Goal: Transaction & Acquisition: Obtain resource

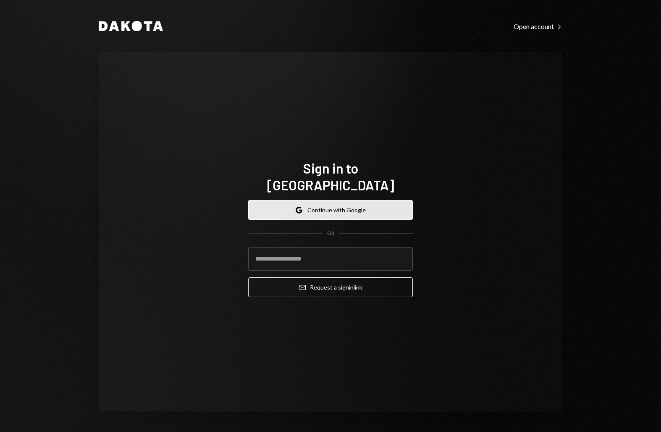
click at [371, 204] on button "Google Continue with Google" at bounding box center [330, 210] width 165 height 20
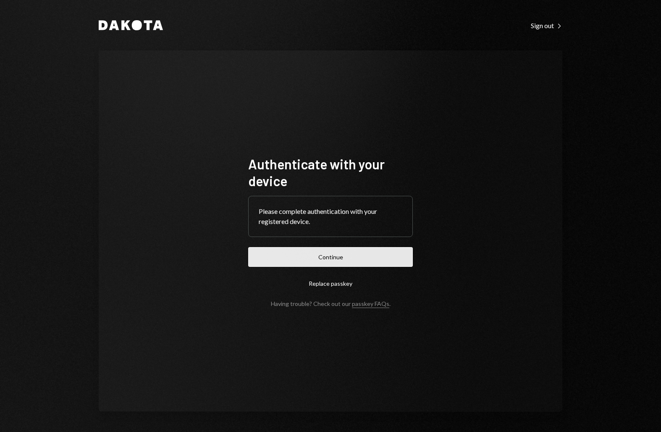
click at [399, 258] on button "Continue" at bounding box center [330, 257] width 165 height 20
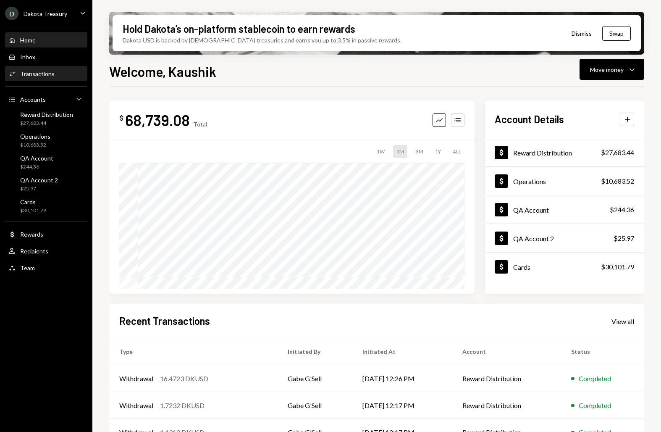
click at [58, 80] on div "Activities Transactions" at bounding box center [46, 74] width 76 height 14
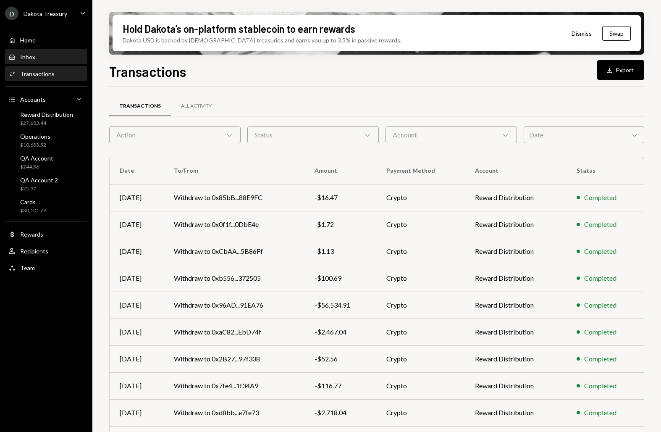
click at [71, 49] on link "Inbox Inbox" at bounding box center [46, 56] width 82 height 15
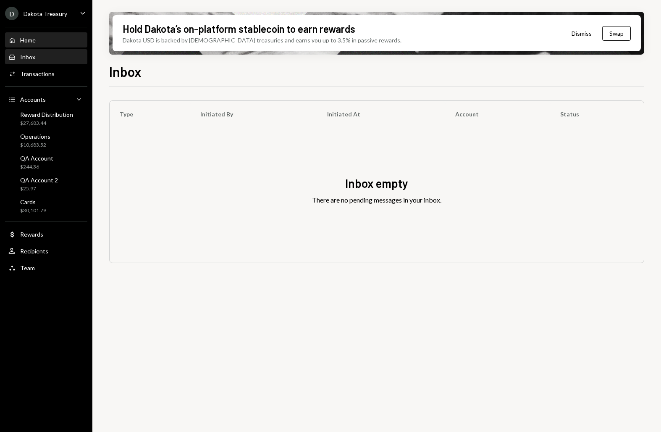
click at [67, 33] on div "Home Home" at bounding box center [46, 40] width 76 height 14
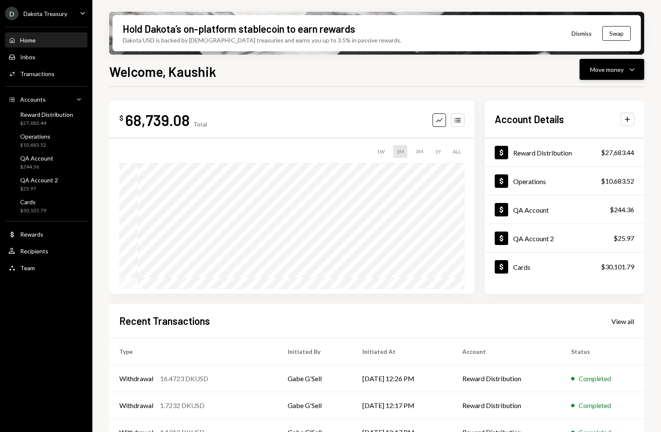
click at [598, 69] on div "Move money" at bounding box center [607, 69] width 34 height 9
click at [581, 95] on div "Send" at bounding box center [604, 94] width 61 height 9
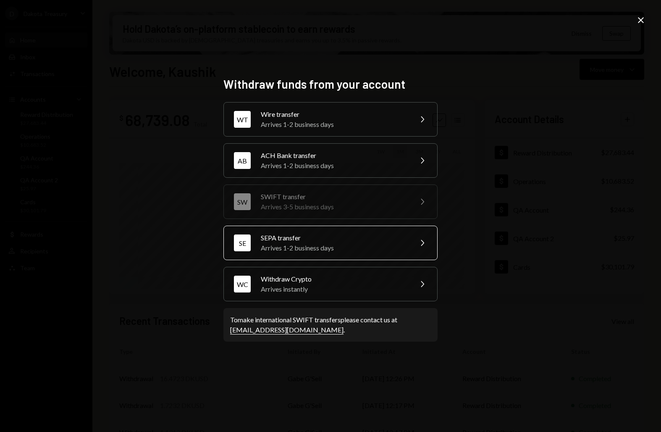
click at [293, 257] on div "SE SEPA transfer Arrives 1-2 business days Chevron Right" at bounding box center [330, 243] width 214 height 34
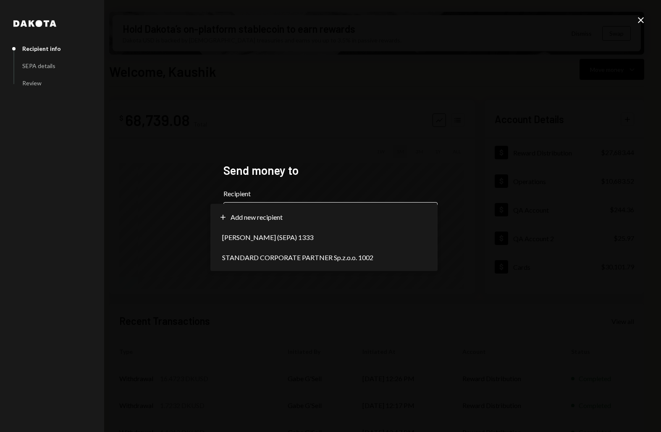
click at [294, 205] on body "D Dakota Treasury Caret Down Home Home Inbox Inbox Activities Transactions Acco…" at bounding box center [330, 216] width 661 height 432
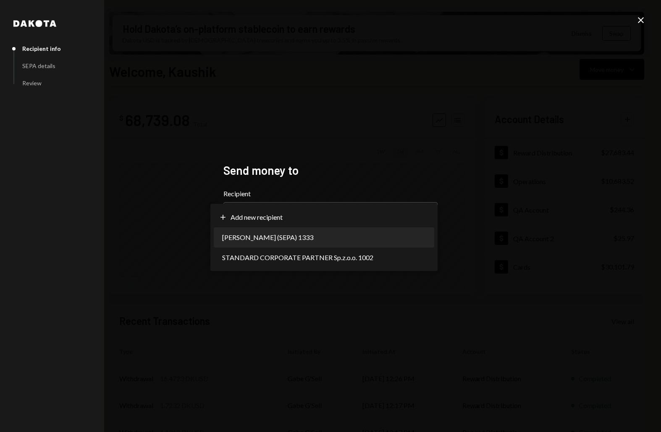
select select "**********"
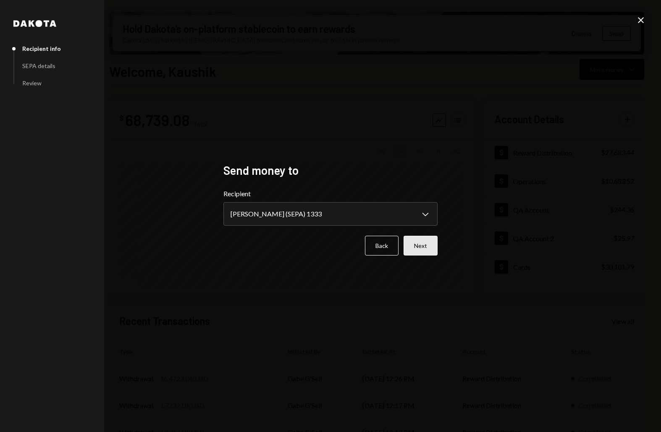
click at [413, 239] on button "Next" at bounding box center [421, 246] width 34 height 20
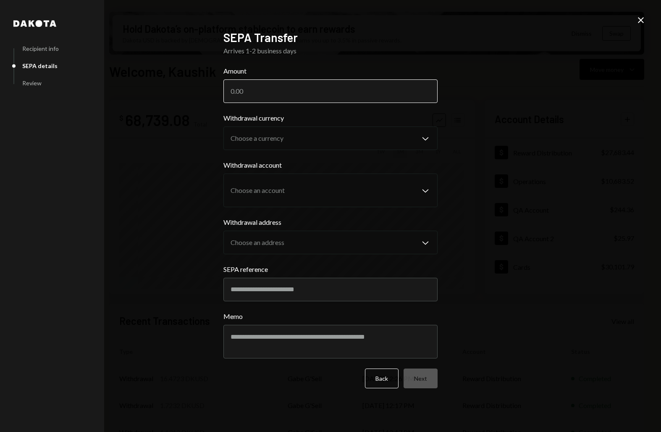
click at [296, 94] on input "Amount" at bounding box center [330, 91] width 214 height 24
type input "2"
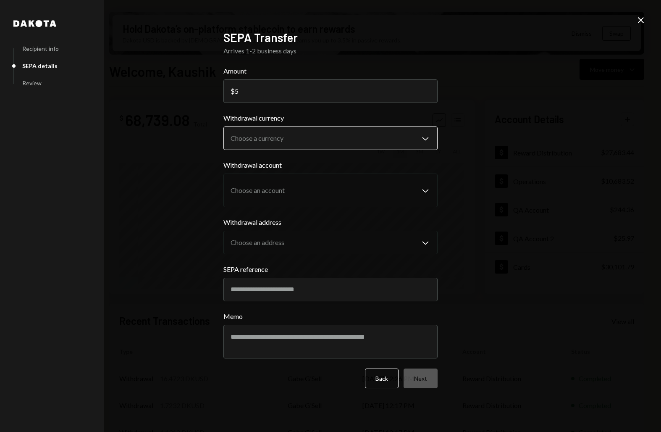
type input "5"
click at [291, 132] on div "**********" at bounding box center [330, 131] width 214 height 37
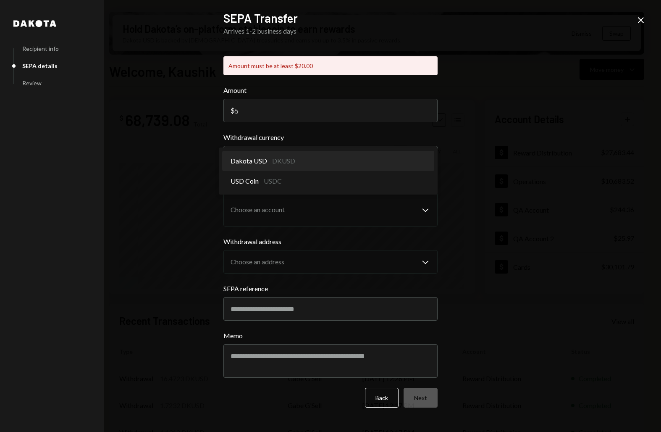
select select "*****"
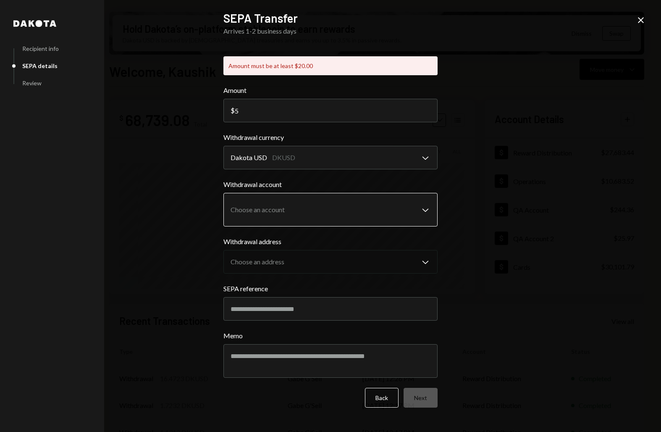
click at [304, 206] on body "D Dakota Treasury Caret Down Home Home Inbox Inbox Activities Transactions Acco…" at bounding box center [330, 216] width 661 height 432
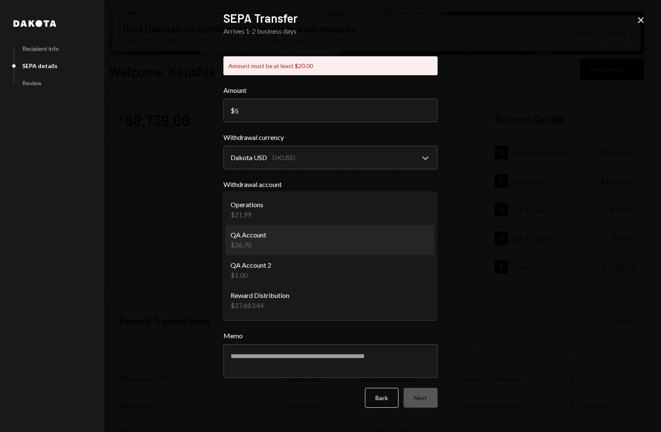
select select "**********"
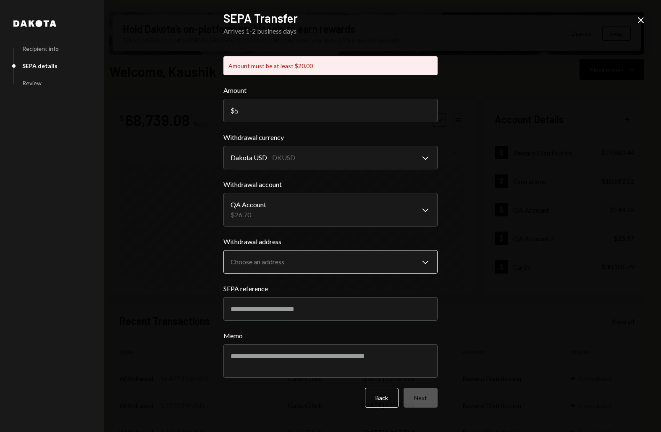
click at [302, 262] on body "D Dakota Treasury Caret Down Home Home Inbox Inbox Activities Transactions Acco…" at bounding box center [330, 216] width 661 height 432
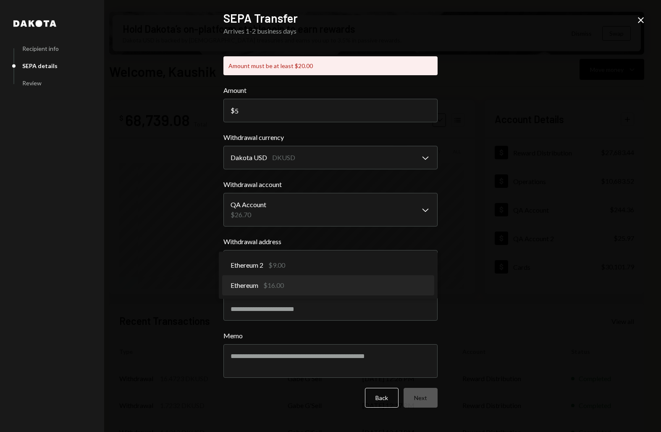
select select "**********"
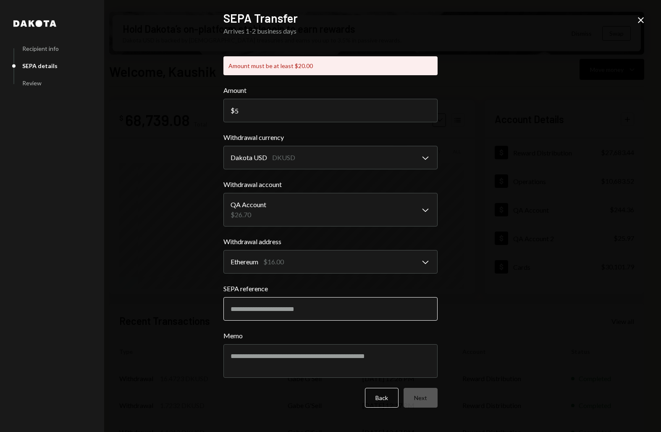
click at [326, 312] on input "SEPA reference" at bounding box center [330, 309] width 214 height 24
click at [322, 105] on input "5" at bounding box center [330, 111] width 214 height 24
type input "1"
type input "20"
click at [245, 208] on body "D Dakota Treasury Caret Down Home Home Inbox Inbox Activities Transactions Acco…" at bounding box center [330, 216] width 661 height 432
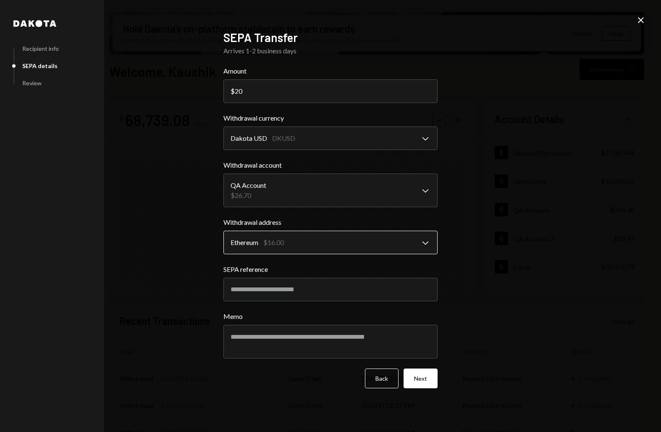
click at [289, 247] on body "D Dakota Treasury Caret Down Home Home Inbox Inbox Activities Transactions Acco…" at bounding box center [330, 216] width 661 height 432
click at [272, 139] on body "D Dakota Treasury Caret Down Home Home Inbox Inbox Activities Transactions Acco…" at bounding box center [330, 216] width 661 height 432
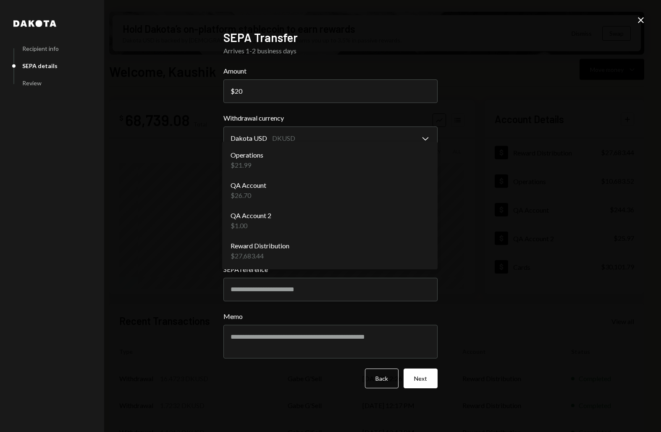
click at [275, 185] on body "D Dakota Treasury Caret Down Home Home Inbox Inbox Activities Transactions Acco…" at bounding box center [330, 216] width 661 height 432
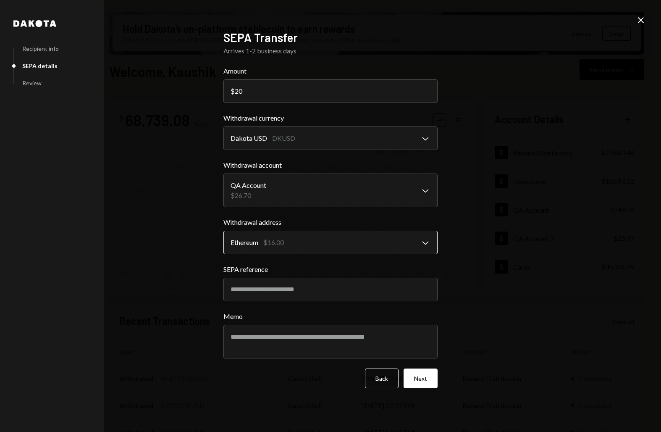
click at [283, 235] on body "D Dakota Treasury Caret Down Home Home Inbox Inbox Activities Transactions Acco…" at bounding box center [330, 216] width 661 height 432
click at [286, 286] on input "SEPA reference" at bounding box center [330, 290] width 214 height 24
click at [206, 259] on div "**********" at bounding box center [330, 216] width 661 height 432
click at [420, 381] on button "Next" at bounding box center [421, 378] width 34 height 20
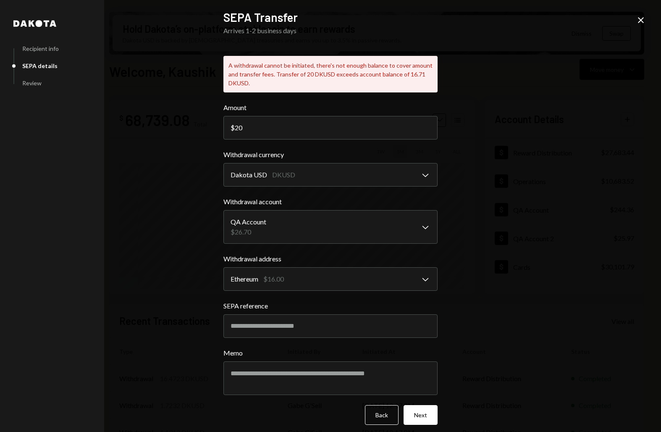
click at [640, 21] on icon at bounding box center [641, 20] width 6 height 6
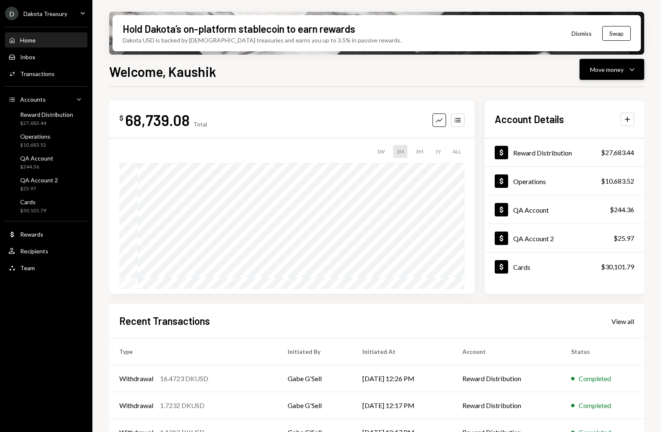
click at [637, 71] on button "Move money Caret Down" at bounding box center [612, 69] width 65 height 21
click at [601, 111] on div "Transfer" at bounding box center [604, 113] width 61 height 9
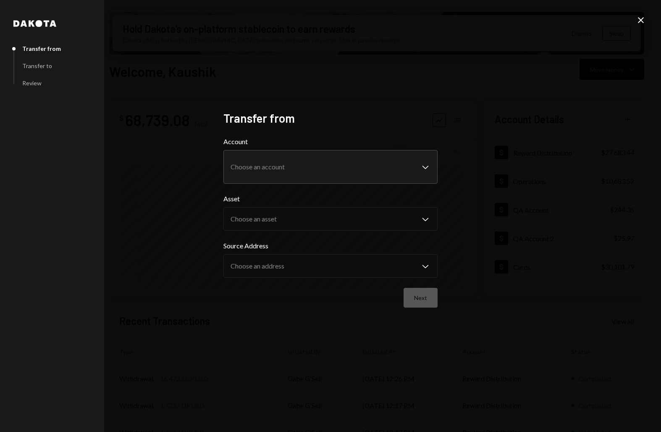
click at [355, 185] on form "**********" at bounding box center [330, 221] width 214 height 171
click at [354, 175] on body "D Dakota Treasury Caret Down Home Home Inbox Inbox Activities Transactions Acco…" at bounding box center [330, 216] width 661 height 432
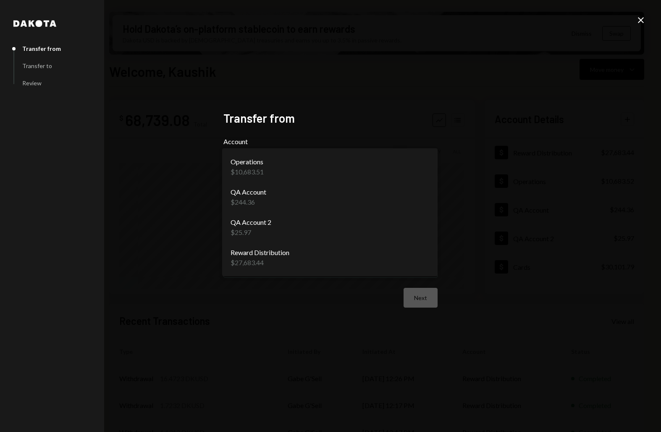
click at [340, 306] on div "Next" at bounding box center [330, 298] width 214 height 20
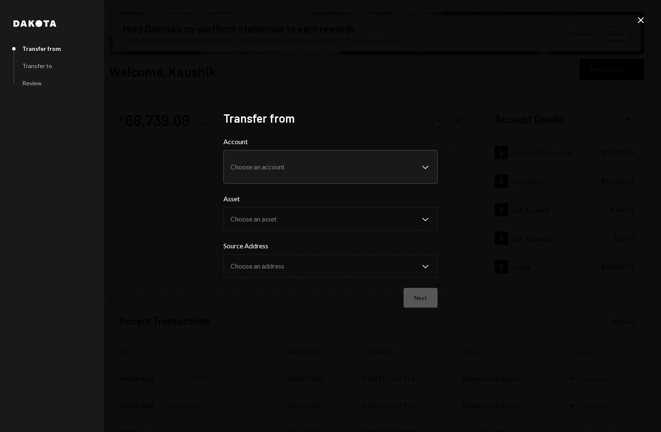
click at [636, 24] on icon "Close" at bounding box center [641, 20] width 10 height 10
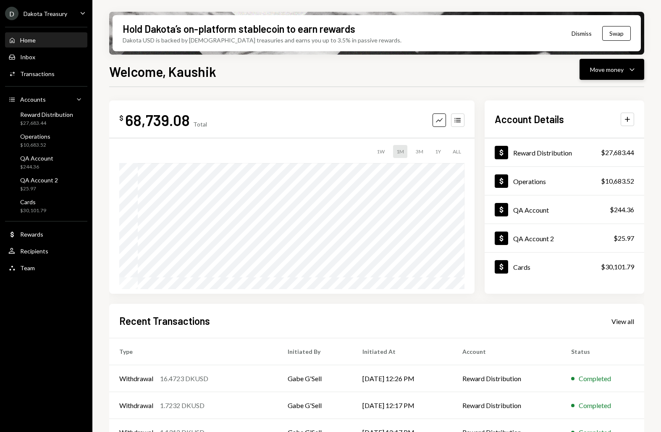
click at [615, 66] on div "Move money" at bounding box center [607, 69] width 34 height 9
click at [570, 92] on div "Withdraw Send" at bounding box center [599, 94] width 74 height 9
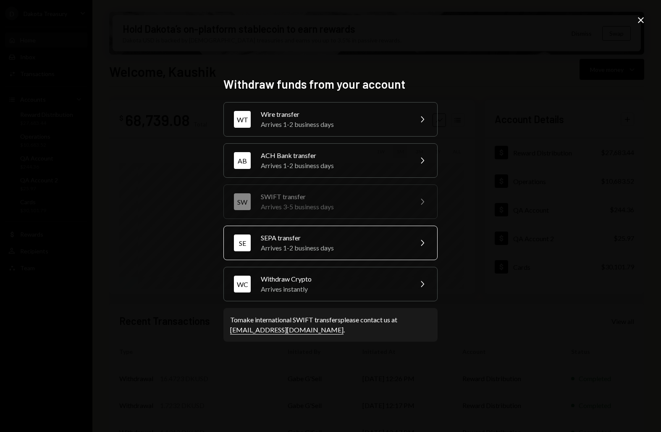
click at [331, 231] on div "SE SEPA transfer Arrives 1-2 business days Chevron Right" at bounding box center [330, 243] width 214 height 34
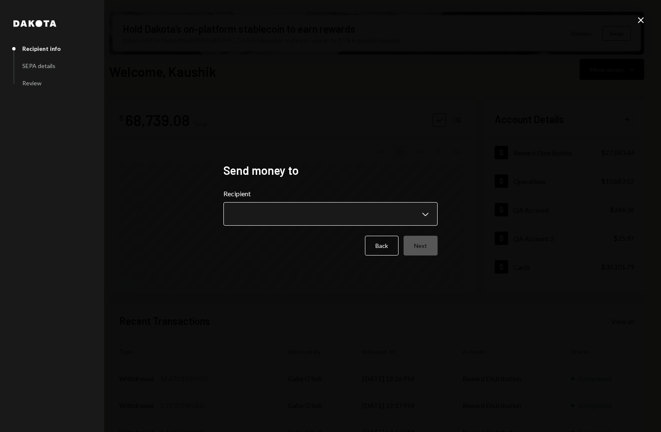
click at [315, 220] on body "D Dakota Treasury Caret Down Home Home Inbox Inbox Activities Transactions Acco…" at bounding box center [330, 216] width 661 height 432
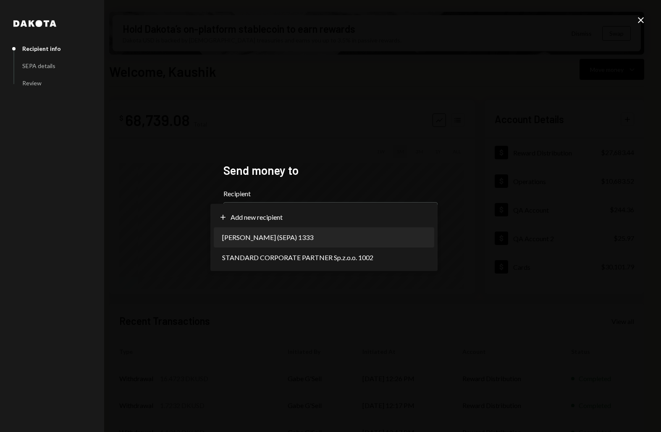
select select "**********"
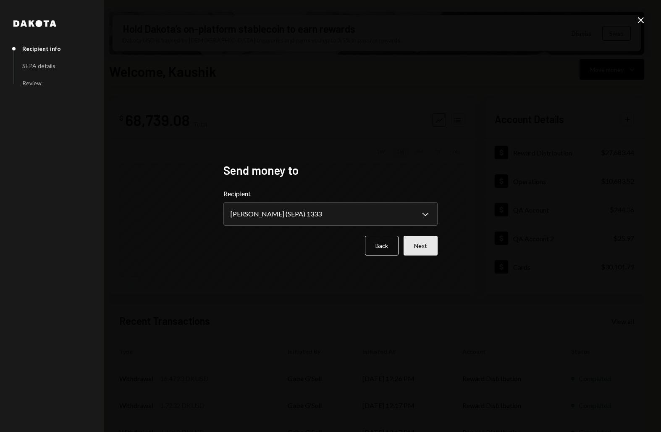
click at [407, 246] on button "Next" at bounding box center [421, 246] width 34 height 20
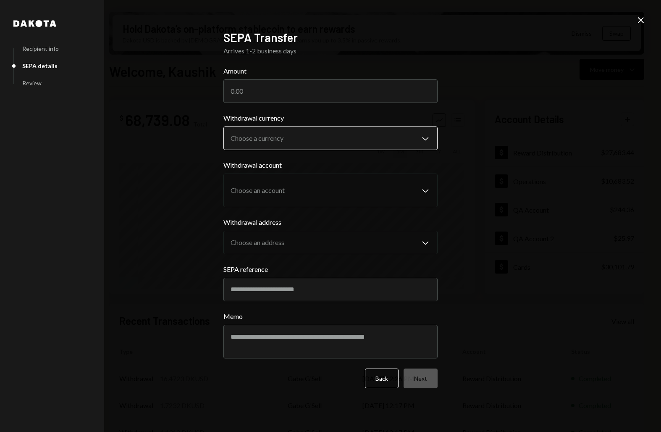
click at [282, 132] on body "D Dakota Treasury Caret Down Home Home Inbox Inbox Activities Transactions Acco…" at bounding box center [330, 216] width 661 height 432
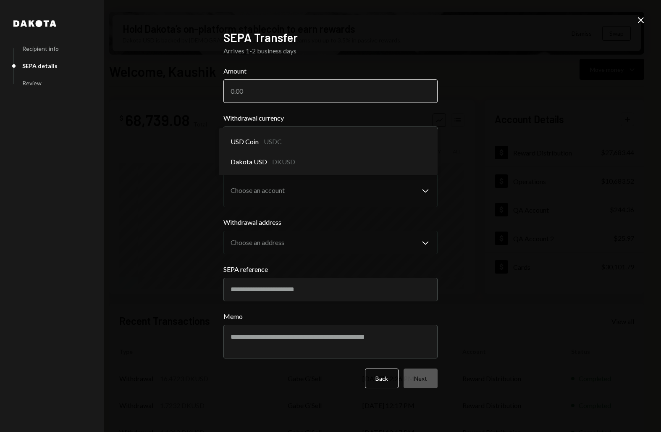
click at [283, 93] on input "Amount" at bounding box center [330, 91] width 214 height 24
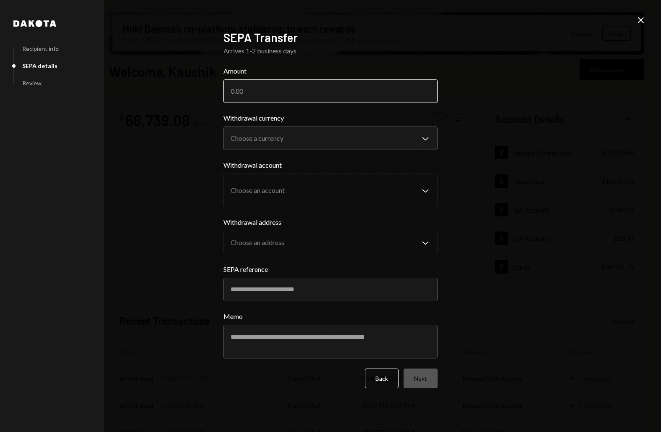
click at [285, 98] on input "Amount" at bounding box center [330, 91] width 214 height 24
type input "20"
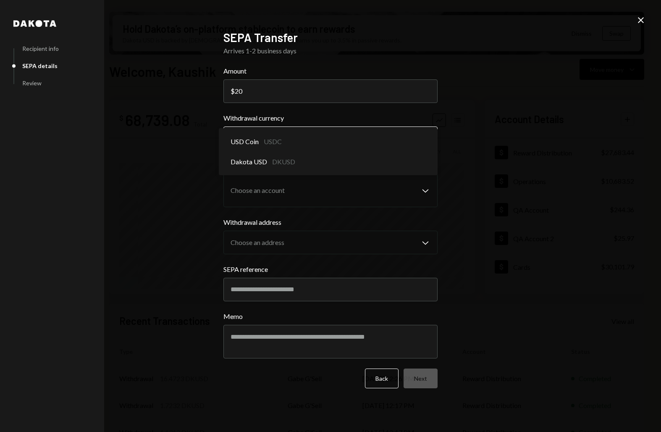
click at [297, 128] on body "D Dakota Treasury Caret Down Home Home Inbox Inbox Activities Transactions Acco…" at bounding box center [330, 216] width 661 height 432
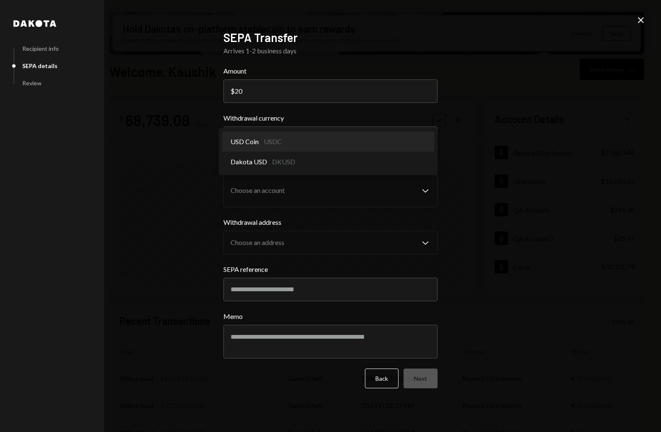
select select "****"
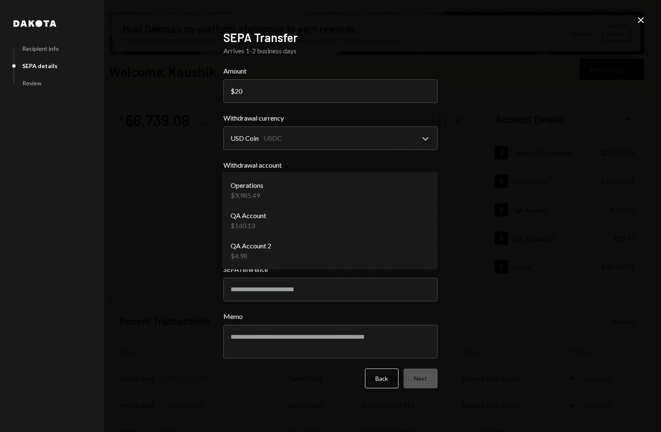
click at [299, 185] on body "D Dakota Treasury Caret Down Home Home Inbox Inbox Activities Transactions Acco…" at bounding box center [330, 216] width 661 height 432
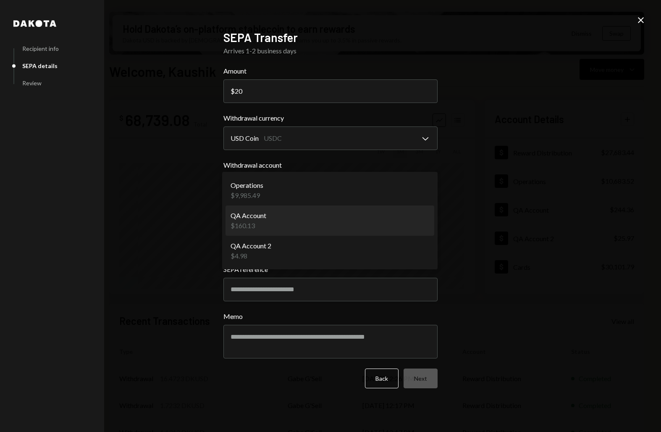
select select "**********"
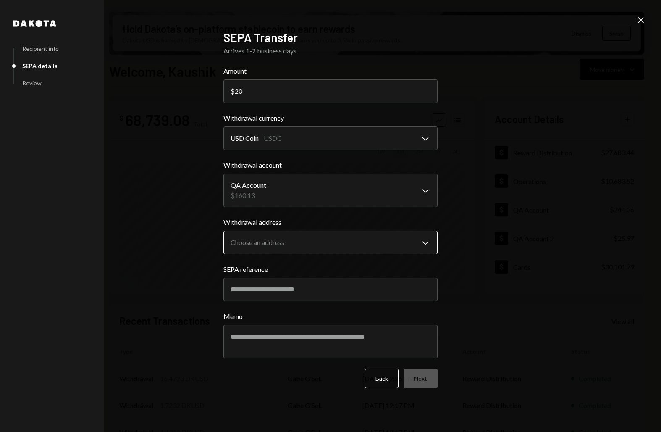
click at [297, 246] on body "D Dakota Treasury Caret Down Home Home Inbox Inbox Activities Transactions Acco…" at bounding box center [330, 216] width 661 height 432
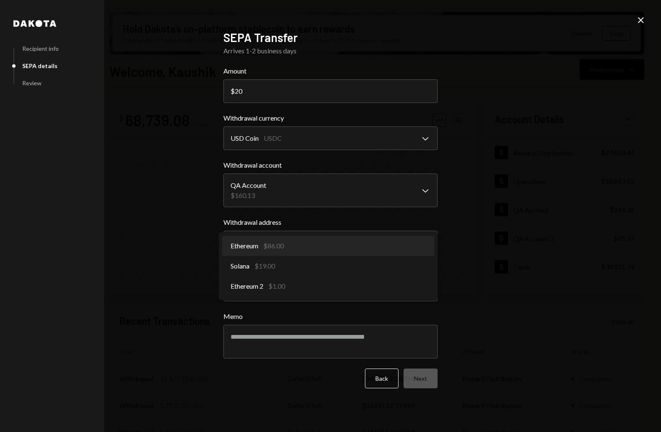
select select "**********"
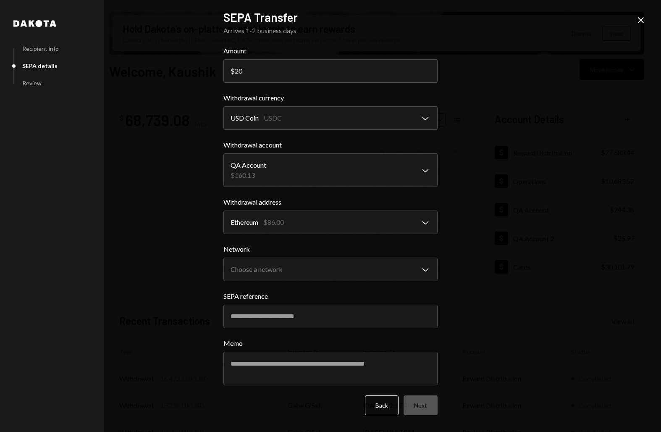
click at [309, 283] on form "**********" at bounding box center [330, 230] width 214 height 369
click at [309, 272] on body "D Dakota Treasury Caret Down Home Home Inbox Inbox Activities Transactions Acco…" at bounding box center [330, 216] width 661 height 432
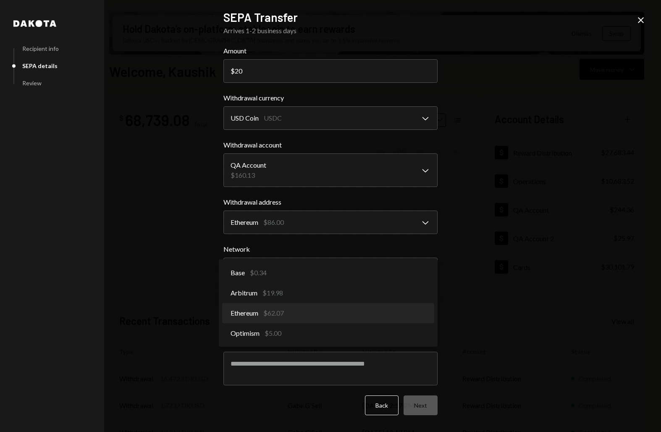
select select "**********"
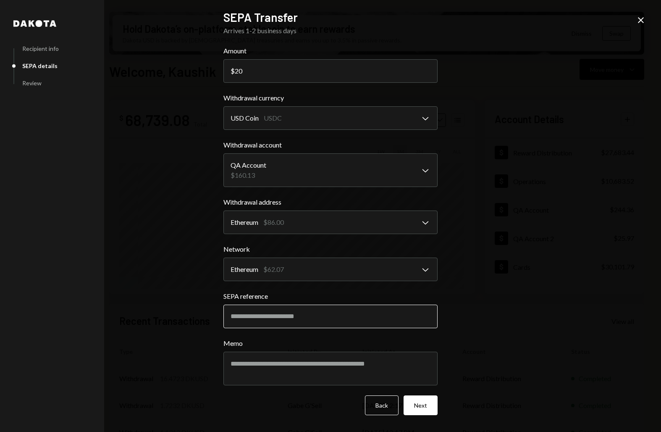
click at [321, 316] on input "SEPA reference" at bounding box center [330, 316] width 214 height 24
click at [436, 403] on button "Next" at bounding box center [421, 405] width 34 height 20
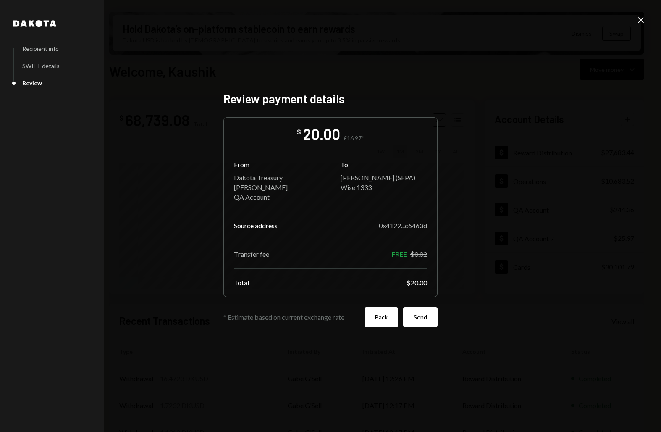
click at [382, 317] on button "Back" at bounding box center [382, 317] width 34 height 20
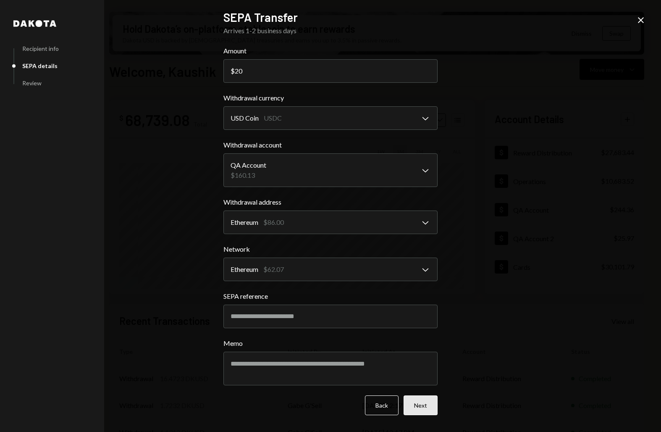
click at [427, 407] on button "Next" at bounding box center [421, 405] width 34 height 20
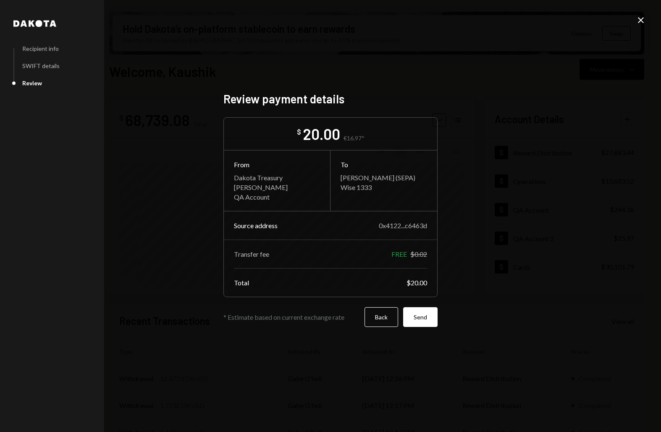
click at [427, 329] on div "Review payment details $ 20.00 €16.97* From Dakota Treasury Kaushik Donthi QA A…" at bounding box center [330, 216] width 214 height 249
click at [428, 324] on button "Send" at bounding box center [420, 317] width 34 height 20
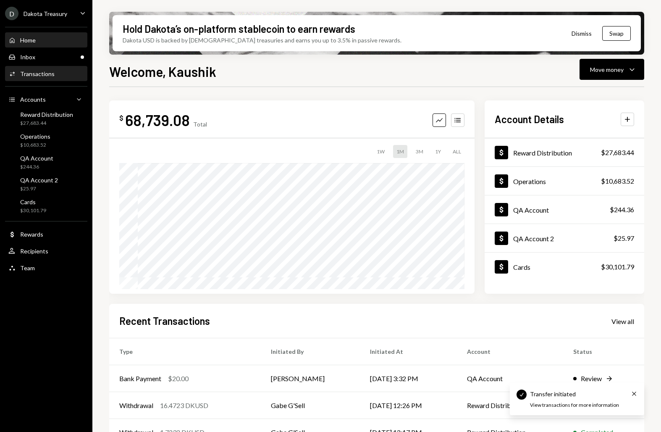
click at [65, 79] on div "Activities Transactions" at bounding box center [46, 74] width 76 height 14
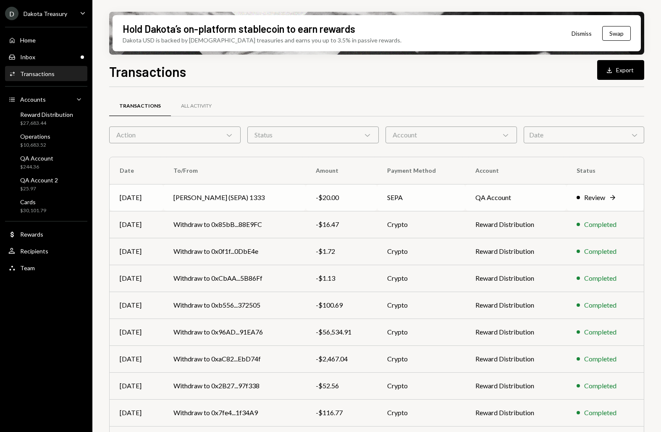
click at [593, 194] on div "Review" at bounding box center [594, 197] width 21 height 10
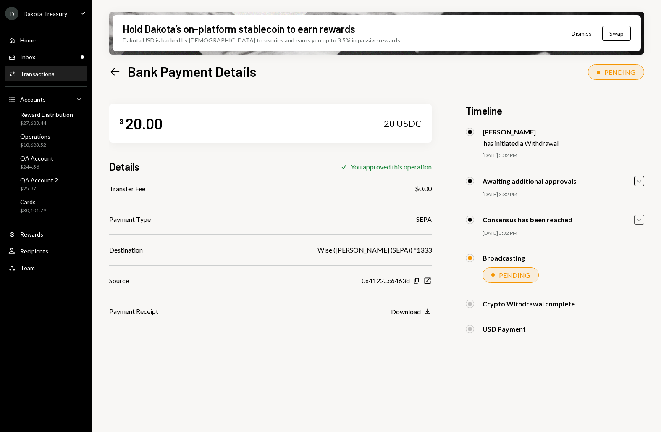
click at [637, 220] on icon "Caret Down" at bounding box center [639, 219] width 9 height 9
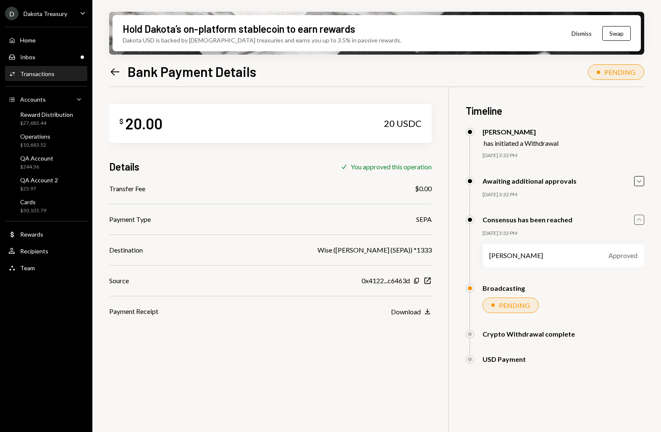
click at [637, 220] on icon "button" at bounding box center [639, 219] width 4 height 3
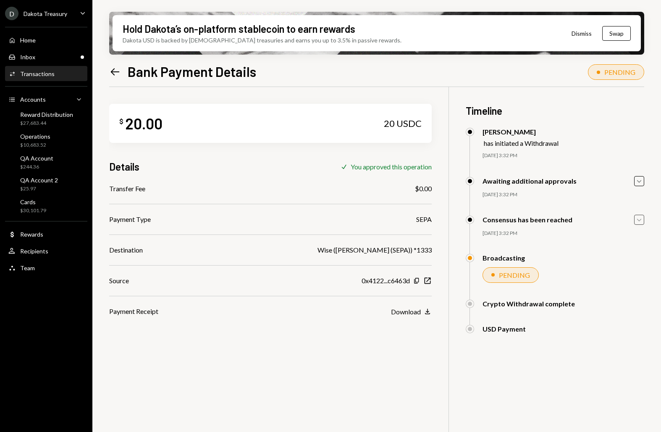
click at [527, 384] on div "$ 20.00 20 USDC Details Check You approved this operation Transfer Fee $0.00 Pa…" at bounding box center [376, 303] width 535 height 432
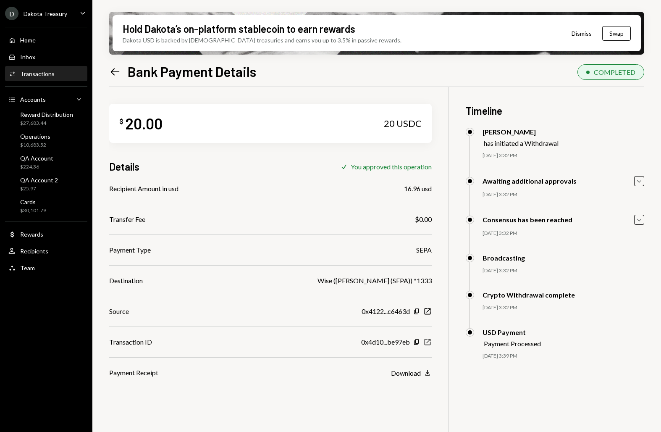
click at [431, 339] on icon "New Window" at bounding box center [427, 342] width 8 height 8
click at [431, 311] on icon "New Window" at bounding box center [427, 311] width 8 height 8
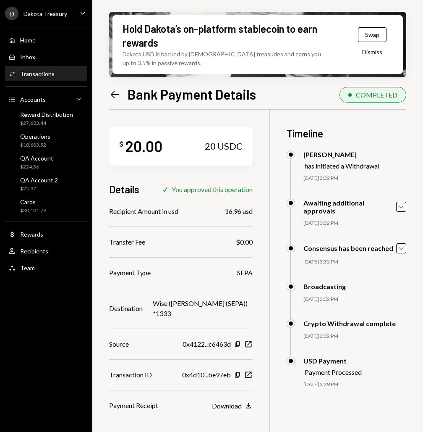
click at [325, 110] on div "Timeline Kaushik Donthi has initiated a Withdrawal 09/29/25 3:32 PM Kaushik Don…" at bounding box center [347, 257] width 120 height 295
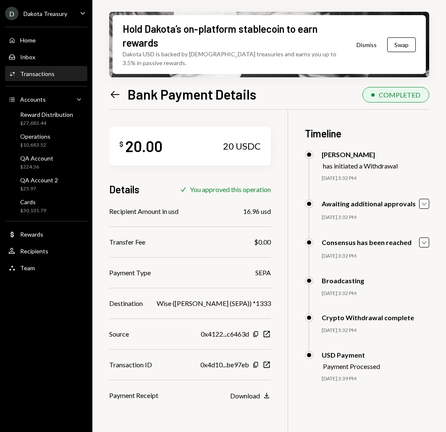
click at [254, 206] on div "16.96 usd" at bounding box center [257, 211] width 28 height 10
click at [117, 91] on icon "Left Arrow" at bounding box center [115, 95] width 12 height 12
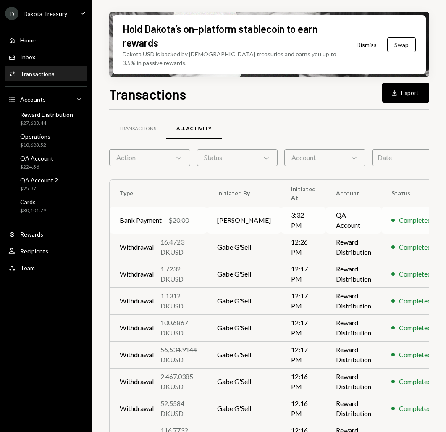
click at [154, 215] on div "Bank Payment" at bounding box center [141, 220] width 42 height 10
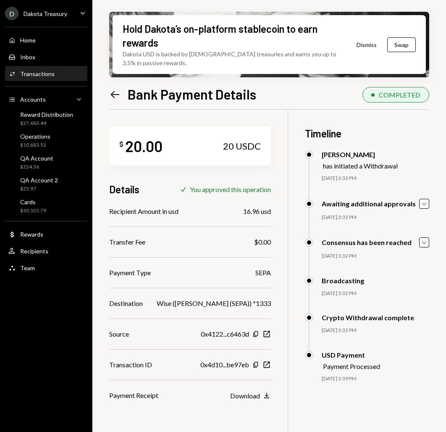
click at [113, 89] on icon "Left Arrow" at bounding box center [115, 95] width 12 height 12
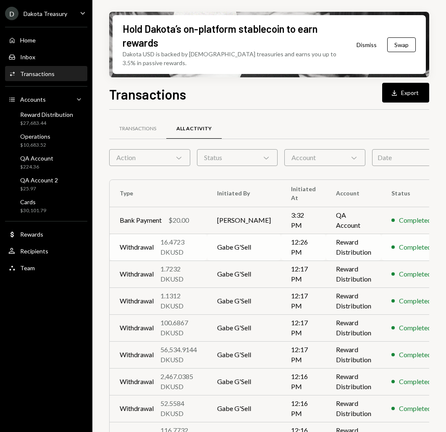
click at [150, 242] on div "Withdrawal" at bounding box center [137, 247] width 34 height 10
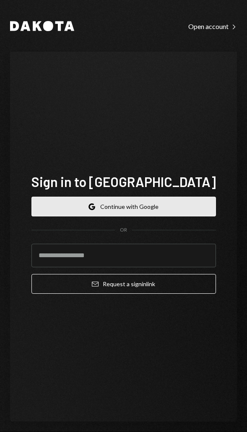
click at [167, 204] on button "Google Continue with Google" at bounding box center [123, 207] width 185 height 20
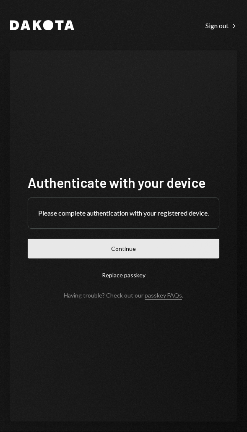
click at [162, 244] on button "Continue" at bounding box center [124, 249] width 192 height 20
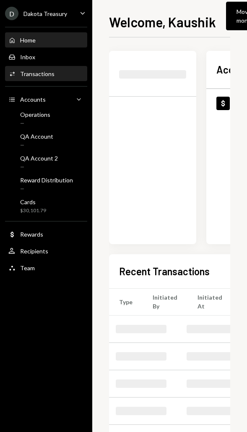
click at [36, 73] on div "Transactions" at bounding box center [37, 73] width 34 height 7
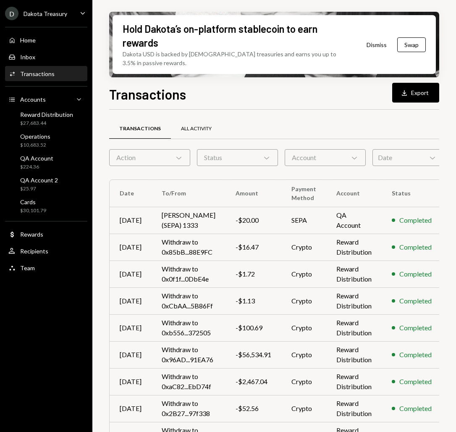
click at [205, 125] on div "All Activity" at bounding box center [196, 128] width 31 height 7
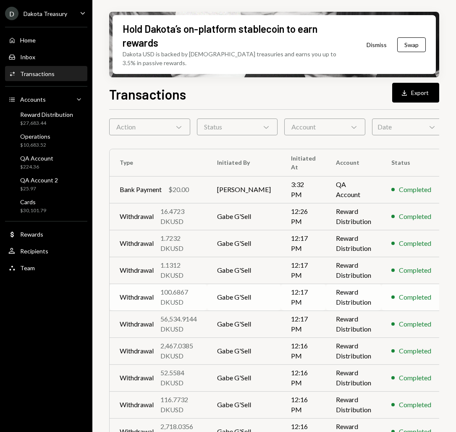
scroll to position [47, 0]
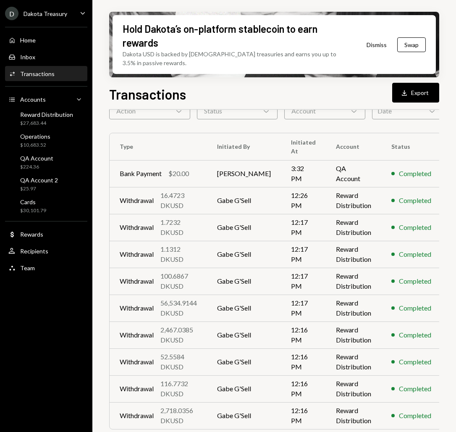
click at [247, 431] on icon "Chevron Right" at bounding box center [423, 438] width 8 height 8
